Goal: Task Accomplishment & Management: Manage account settings

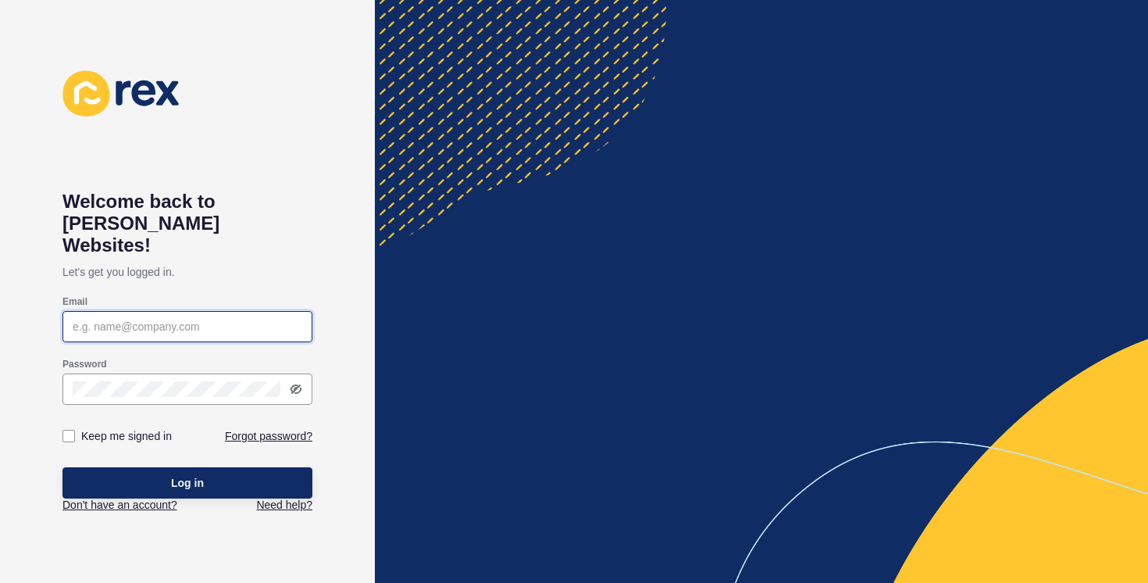
click at [194, 319] on input "Email" at bounding box center [188, 327] width 230 height 16
type input "[EMAIL_ADDRESS][DOMAIN_NAME]"
click at [107, 428] on label "Keep me signed in" at bounding box center [126, 436] width 91 height 16
click at [76, 431] on input "Keep me signed in" at bounding box center [71, 436] width 10 height 10
checkbox input "true"
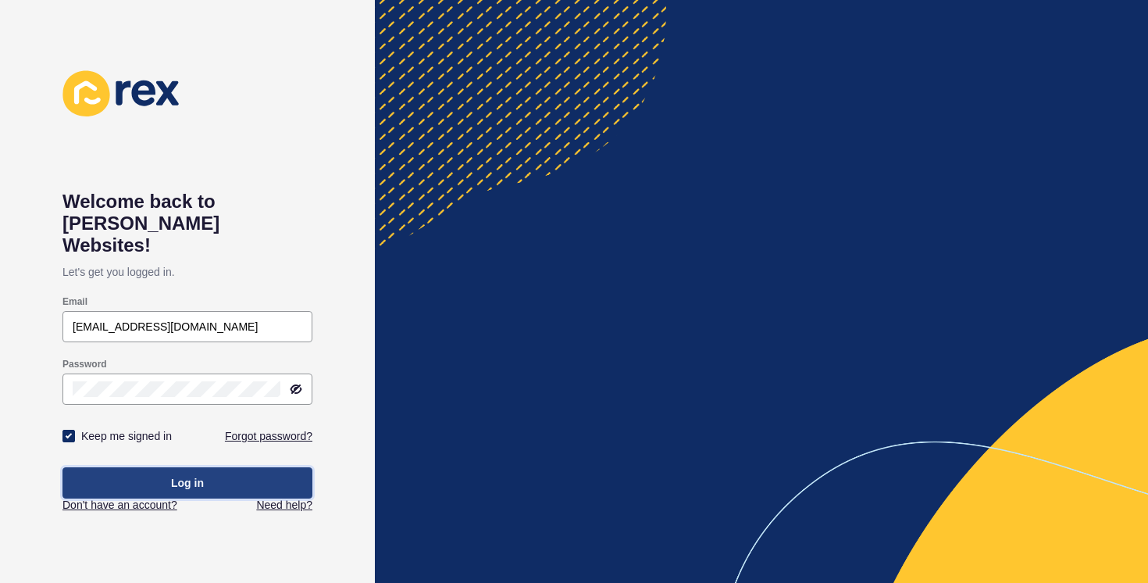
click at [117, 468] on button "Log in" at bounding box center [187, 482] width 250 height 31
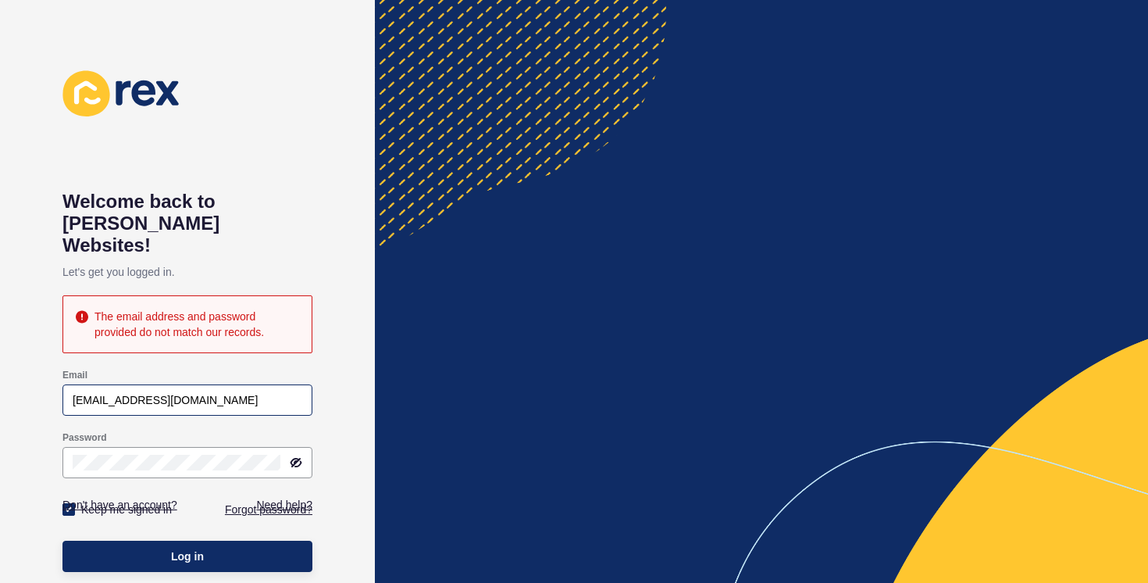
click at [133, 384] on div "[EMAIL_ADDRESS][DOMAIN_NAME]" at bounding box center [187, 399] width 250 height 31
click at [179, 384] on div "[EMAIL_ADDRESS][DOMAIN_NAME]" at bounding box center [187, 399] width 250 height 31
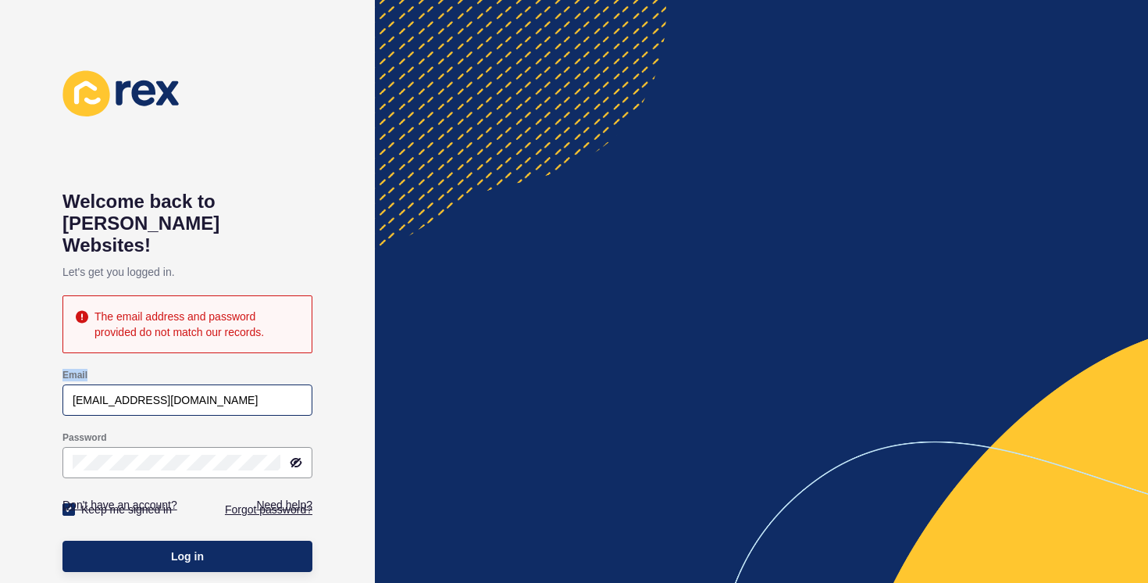
click at [179, 384] on div "[EMAIL_ADDRESS][DOMAIN_NAME]" at bounding box center [187, 399] width 250 height 31
click at [62, 541] on button "Log in" at bounding box center [187, 556] width 250 height 31
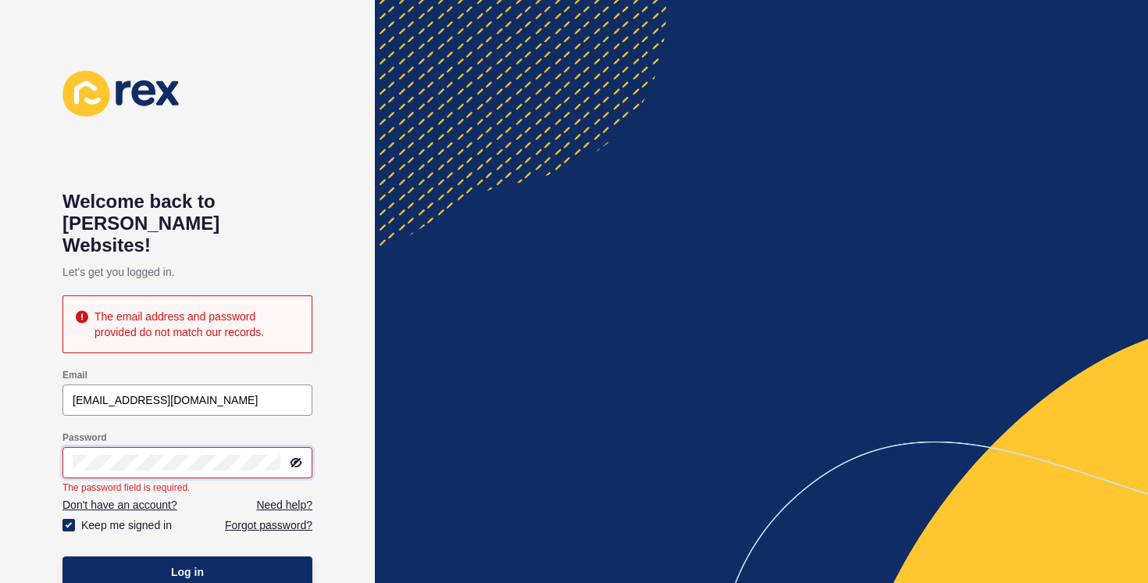
click at [62, 556] on button "Log in" at bounding box center [187, 571] width 250 height 31
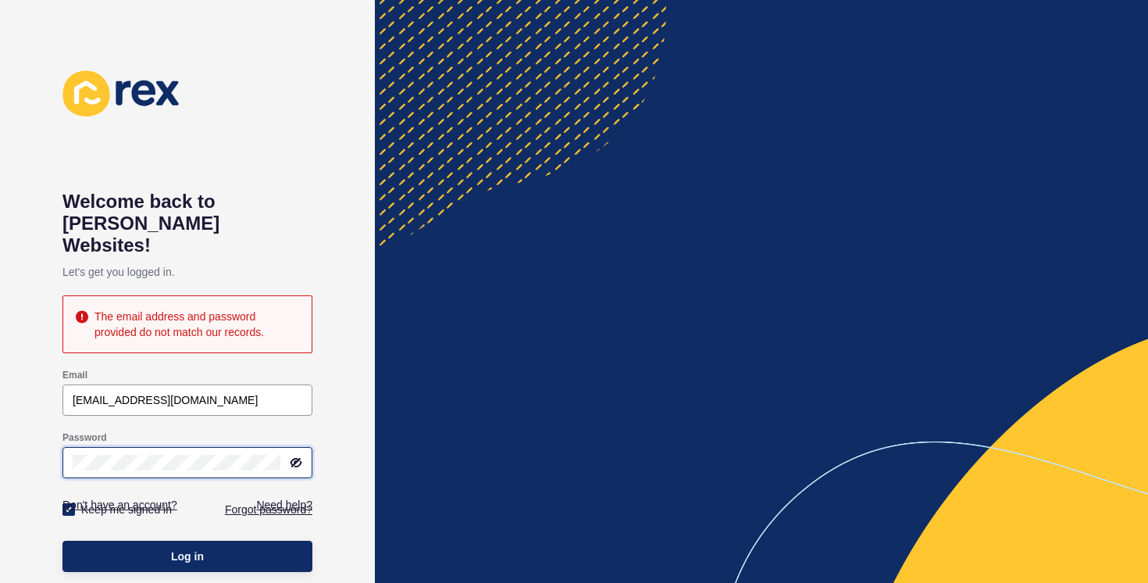
click at [62, 541] on button "Log in" at bounding box center [187, 556] width 250 height 31
